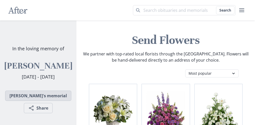
click at [56, 101] on link "[PERSON_NAME]'s memorial" at bounding box center [38, 95] width 66 height 10
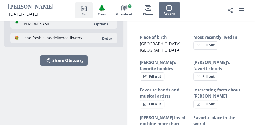
scroll to position [30, 0]
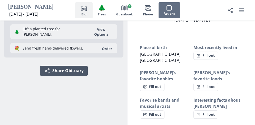
click at [77, 70] on button "Share Share Obituary" at bounding box center [64, 71] width 48 height 10
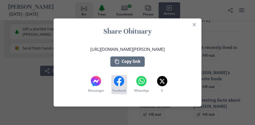
click at [120, 81] on icon at bounding box center [119, 82] width 4 height 8
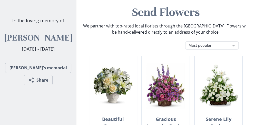
scroll to position [27, 0]
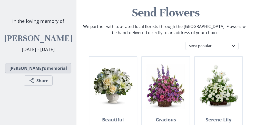
click at [53, 73] on link "[PERSON_NAME]'s memorial" at bounding box center [38, 68] width 66 height 10
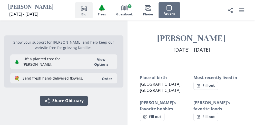
click at [58, 97] on button "Share Share Obituary" at bounding box center [64, 101] width 48 height 10
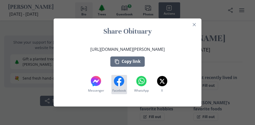
click at [118, 85] on icon at bounding box center [119, 81] width 10 height 10
